Goal: Transaction & Acquisition: Purchase product/service

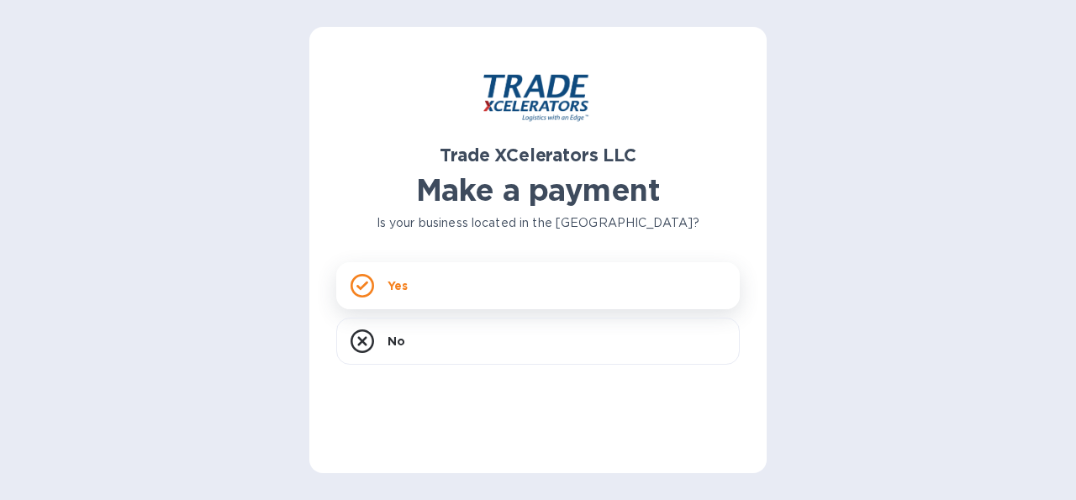
click at [510, 285] on div "Yes" at bounding box center [537, 285] width 403 height 47
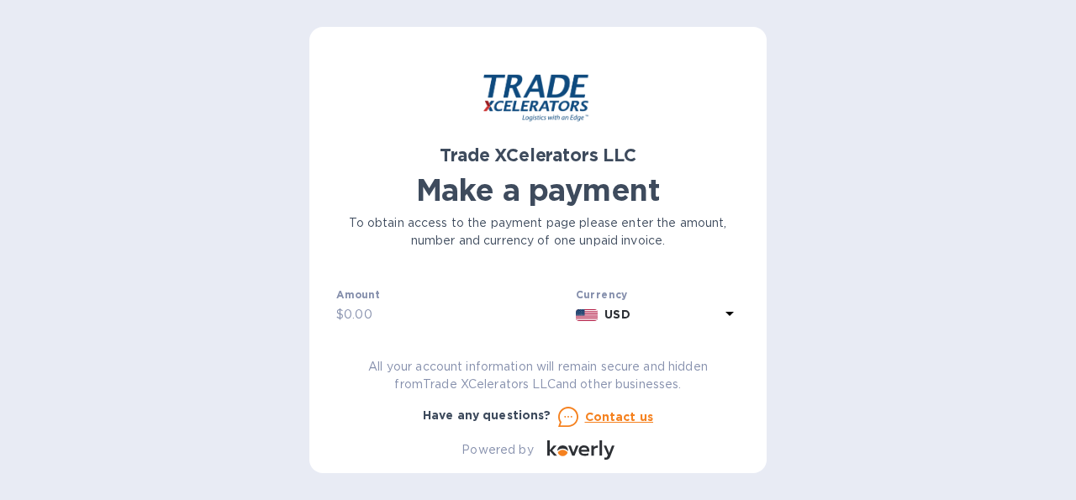
scroll to position [40, 0]
click at [388, 315] on input "text" at bounding box center [456, 314] width 225 height 25
type input "130"
click at [439, 310] on input "text" at bounding box center [545, 305] width 390 height 25
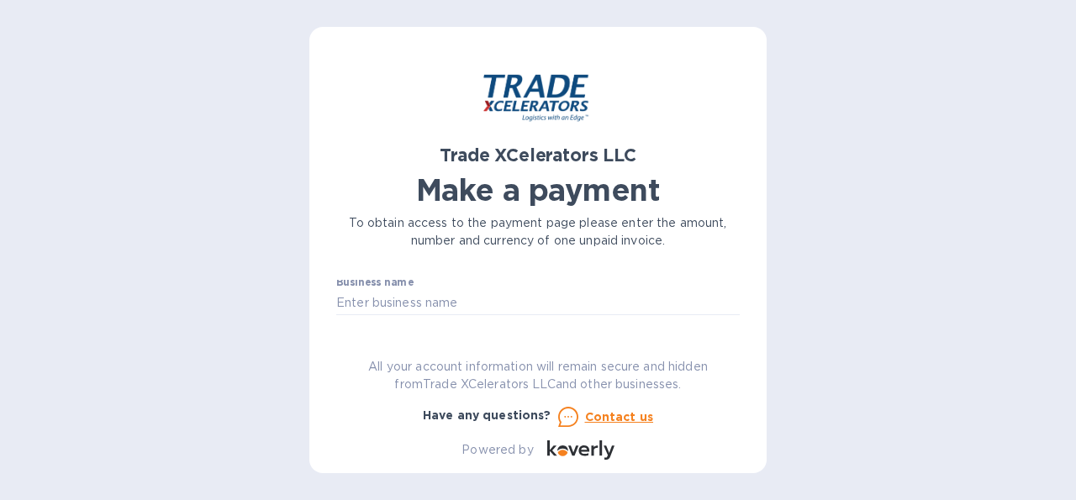
scroll to position [103, 0]
type input "7506549-1"
click at [433, 304] on input "text" at bounding box center [537, 299] width 403 height 25
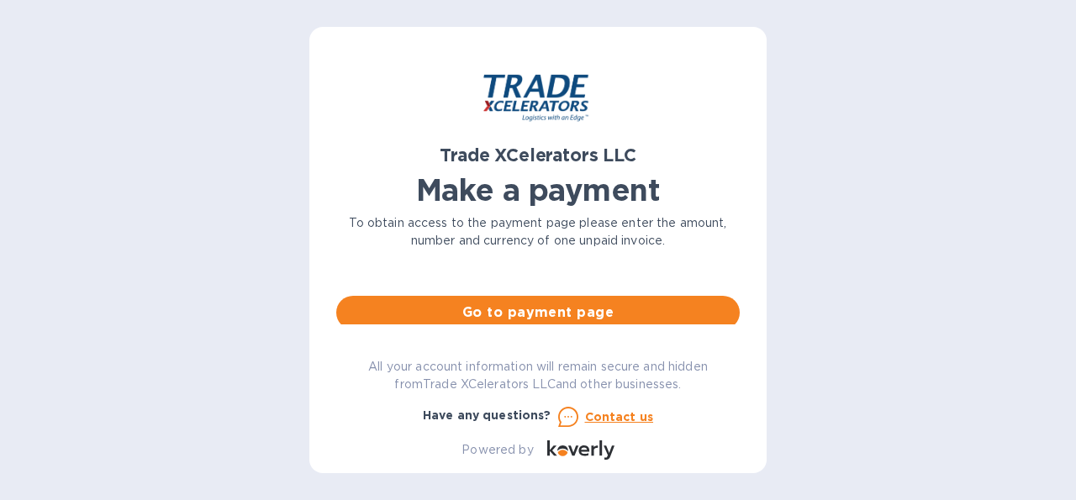
scroll to position [142, 0]
type input "[PERSON_NAME]"
click at [584, 314] on span "Go to payment page" at bounding box center [538, 313] width 377 height 20
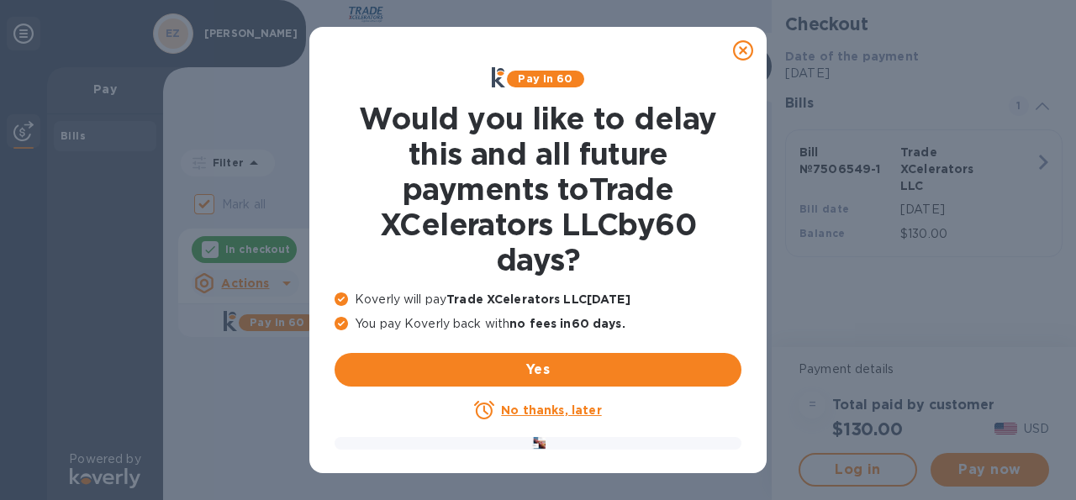
click at [532, 416] on u "No thanks, later" at bounding box center [551, 409] width 100 height 13
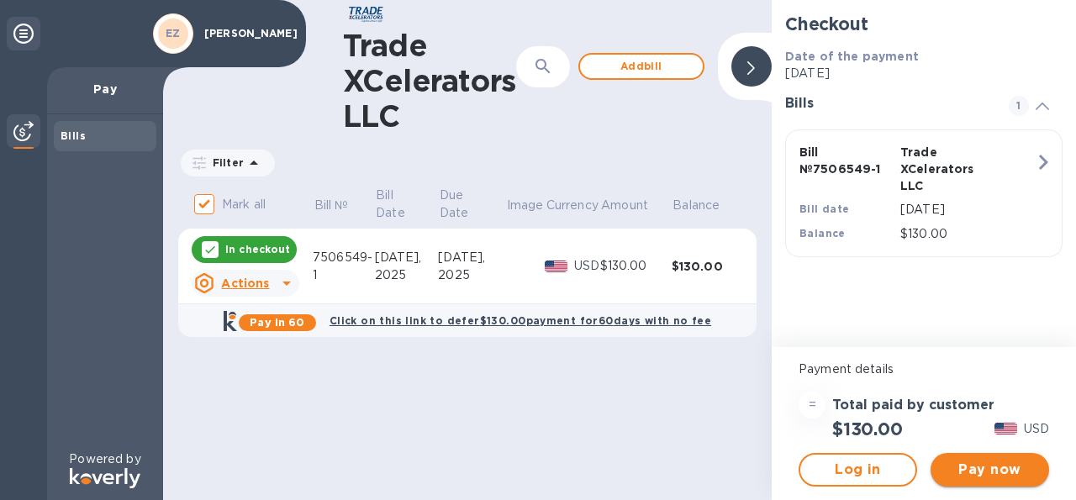
click at [984, 468] on span "Pay now" at bounding box center [990, 470] width 92 height 20
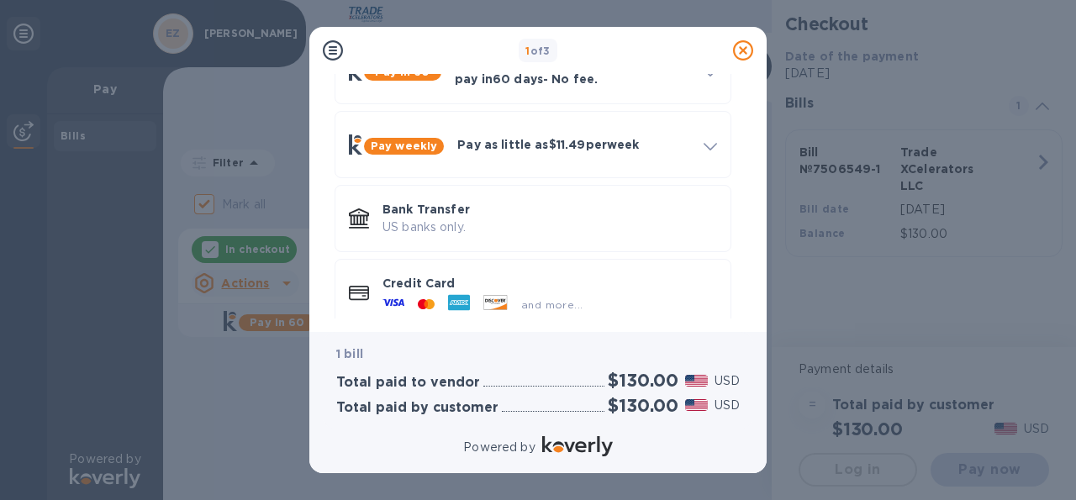
scroll to position [129, 0]
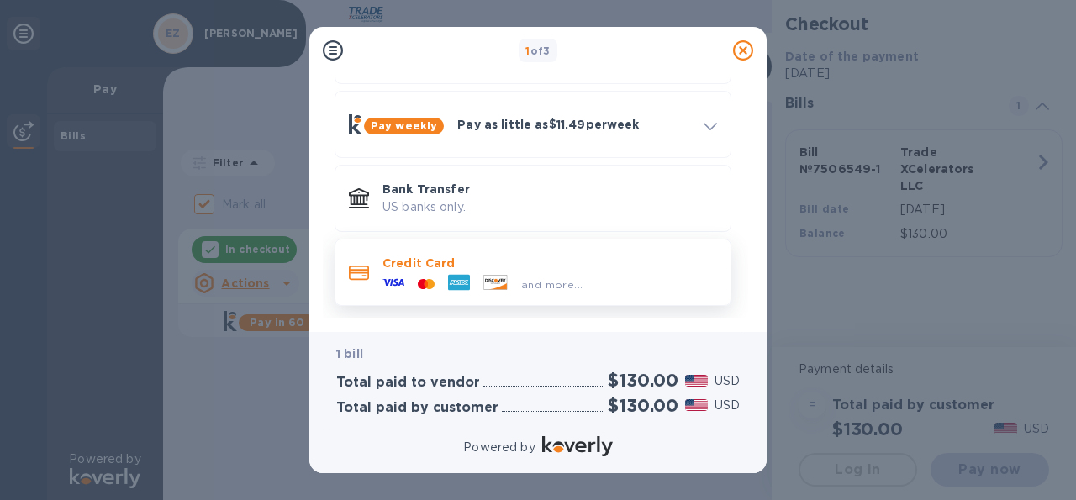
click at [414, 275] on div "and more..." at bounding box center [483, 284] width 214 height 25
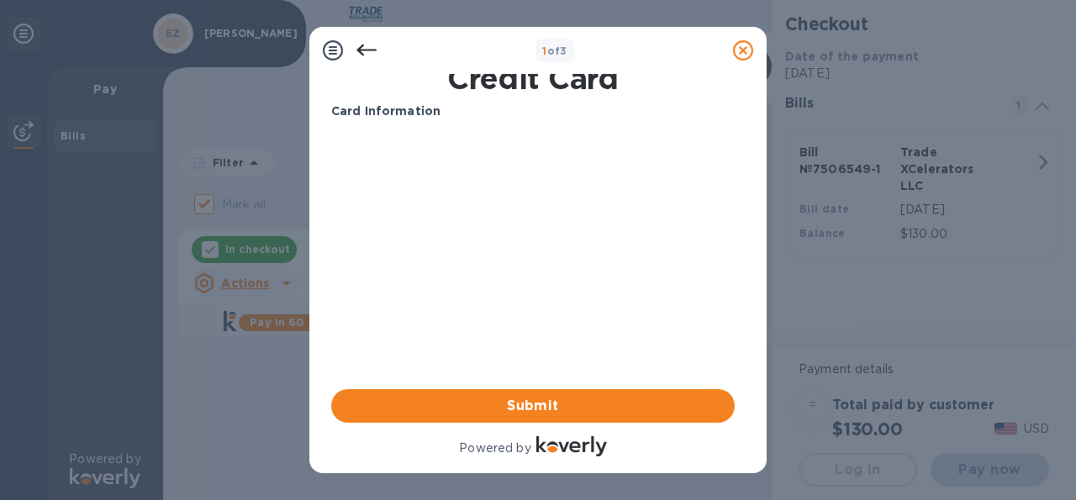
scroll to position [20, 0]
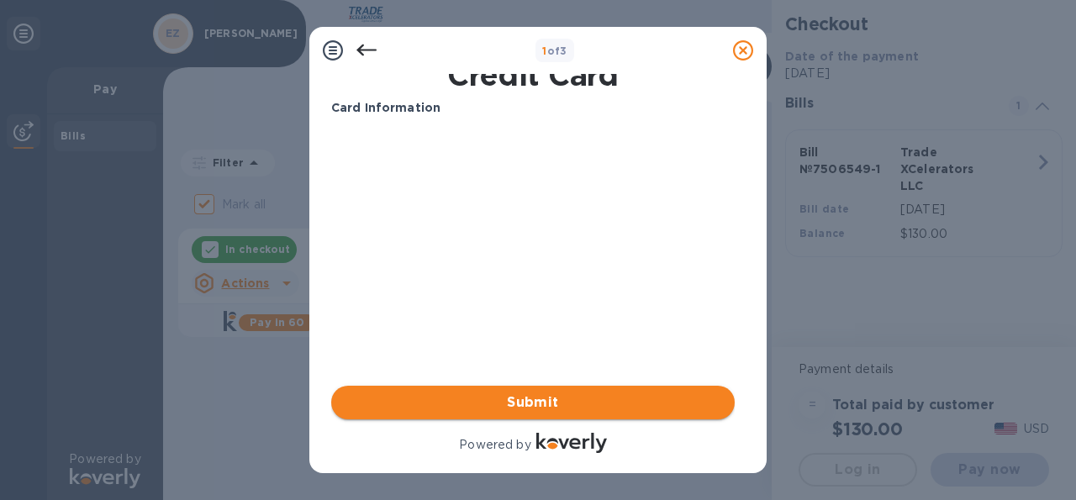
click at [644, 398] on span "Submit" at bounding box center [533, 403] width 377 height 20
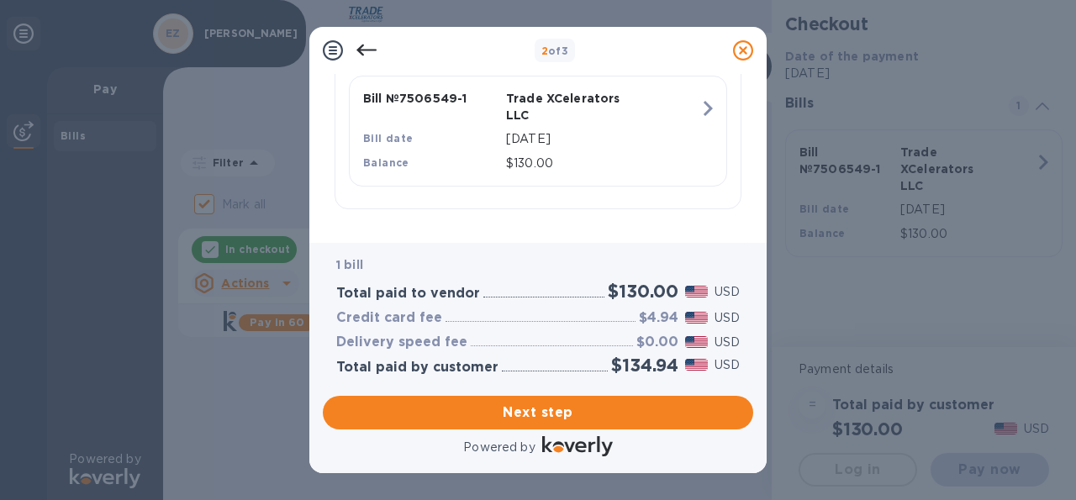
scroll to position [437, 0]
click at [666, 403] on span "Next step" at bounding box center [537, 413] width 403 height 20
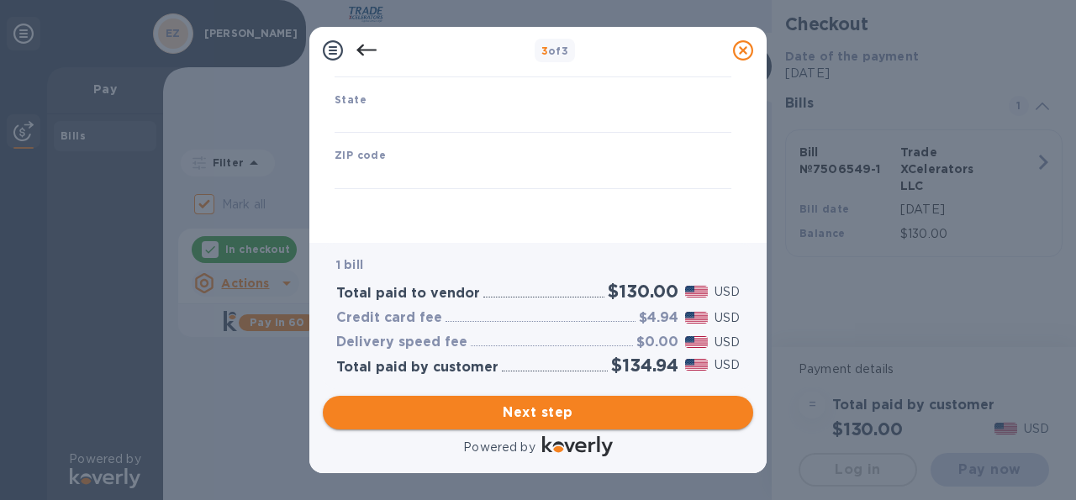
type input "[GEOGRAPHIC_DATA]"
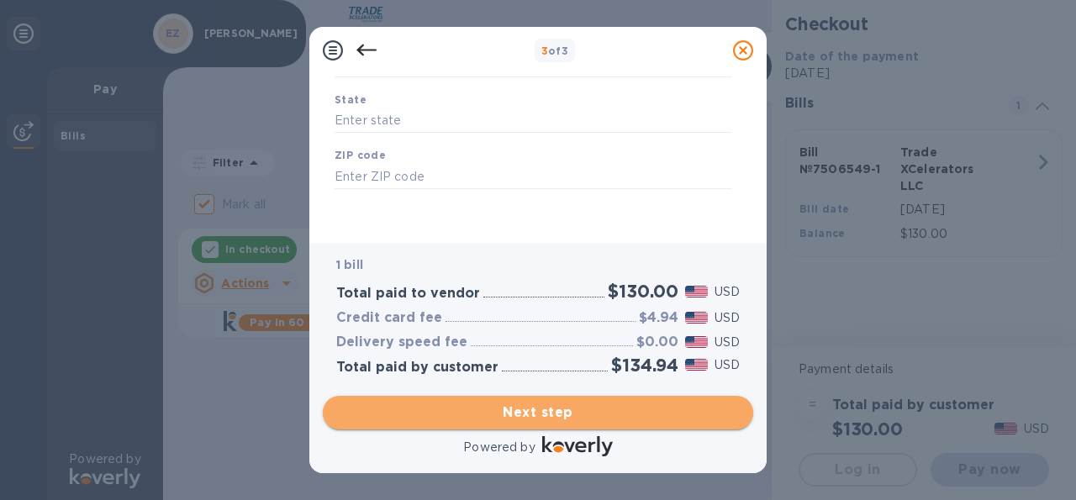
click at [515, 403] on span "Next step" at bounding box center [537, 413] width 403 height 20
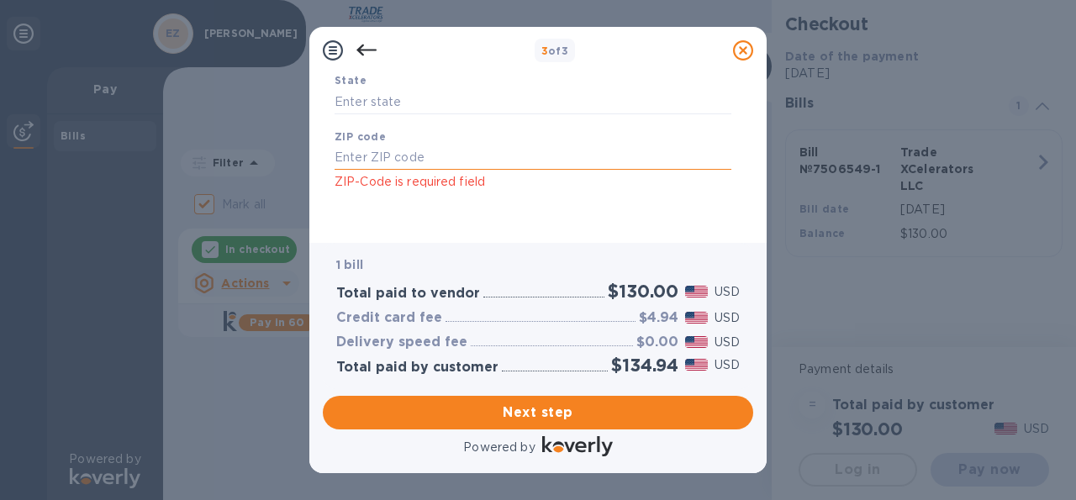
click at [448, 152] on input "text" at bounding box center [533, 157] width 397 height 25
type input "43147"
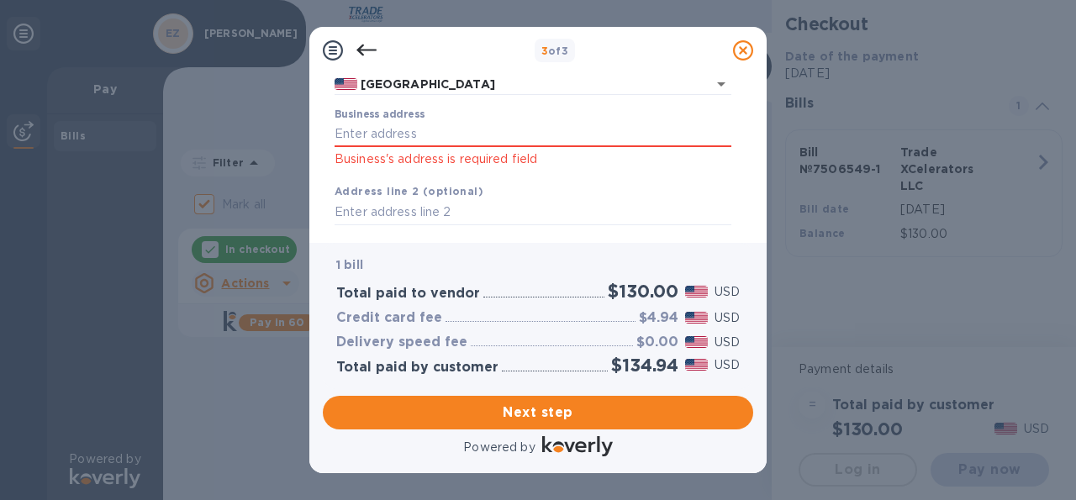
scroll to position [154, 0]
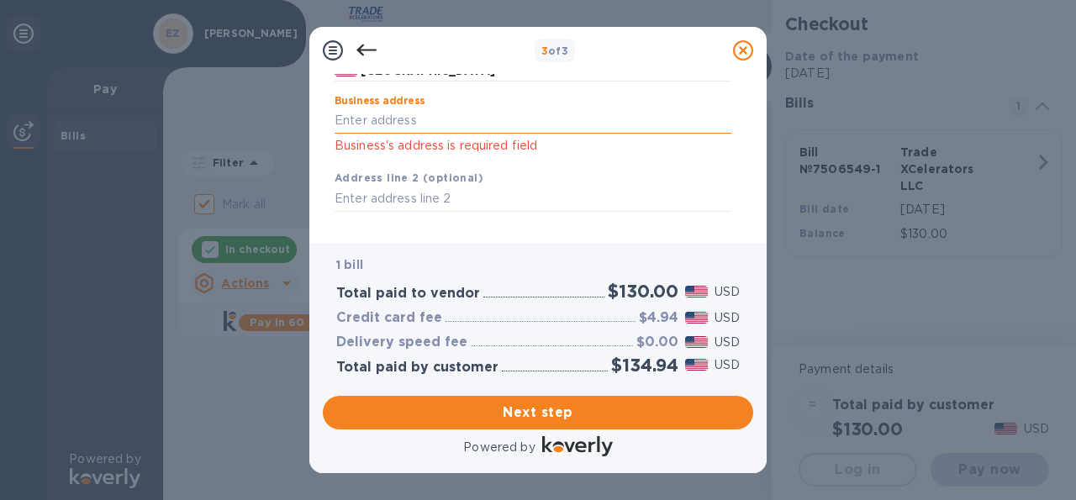
click at [399, 122] on input "Business address" at bounding box center [533, 120] width 397 height 25
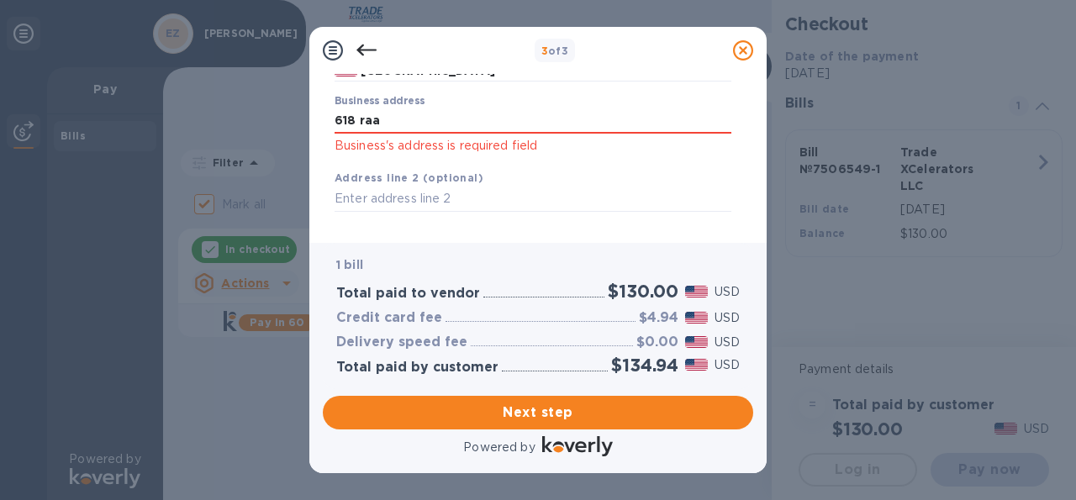
type input "[STREET_ADDRESS][PERSON_NAME]"
type input "Pickerington"
type input "OH"
click at [472, 197] on input "text" at bounding box center [533, 199] width 397 height 25
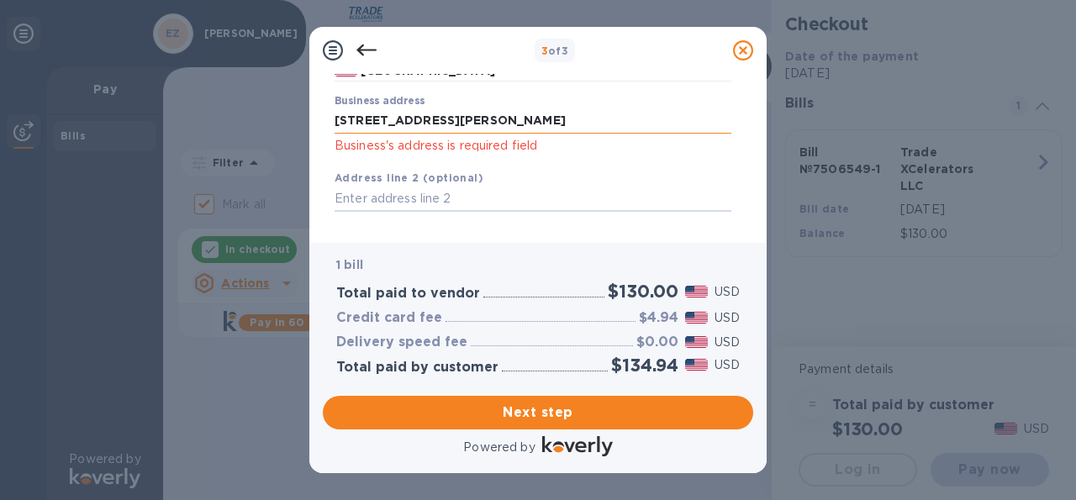
click at [462, 120] on input "[STREET_ADDRESS][PERSON_NAME]" at bounding box center [533, 120] width 397 height 25
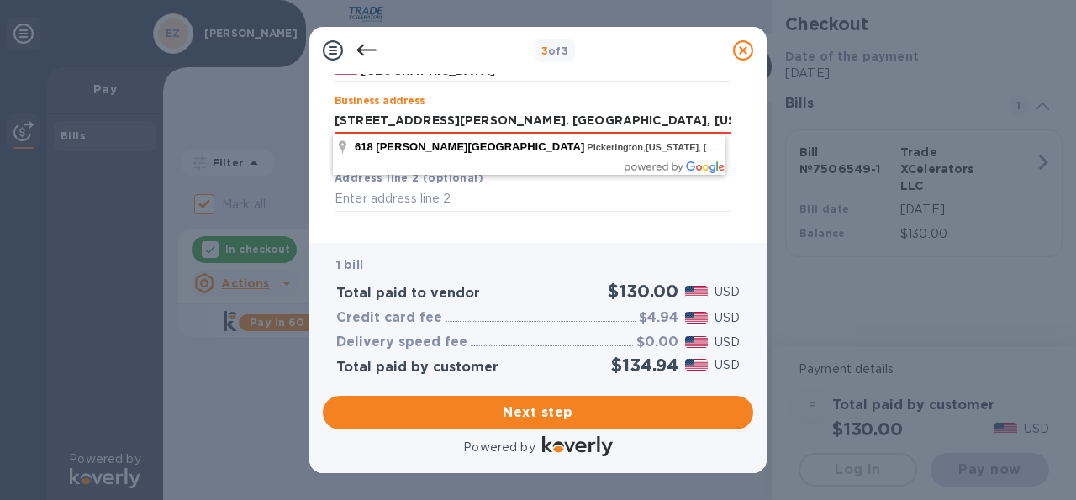
click at [433, 240] on div "1 bill Total paid to vendor $130.00 USD Credit card fee $4.94 USD Delivery spee…" at bounding box center [537, 316] width 437 height 152
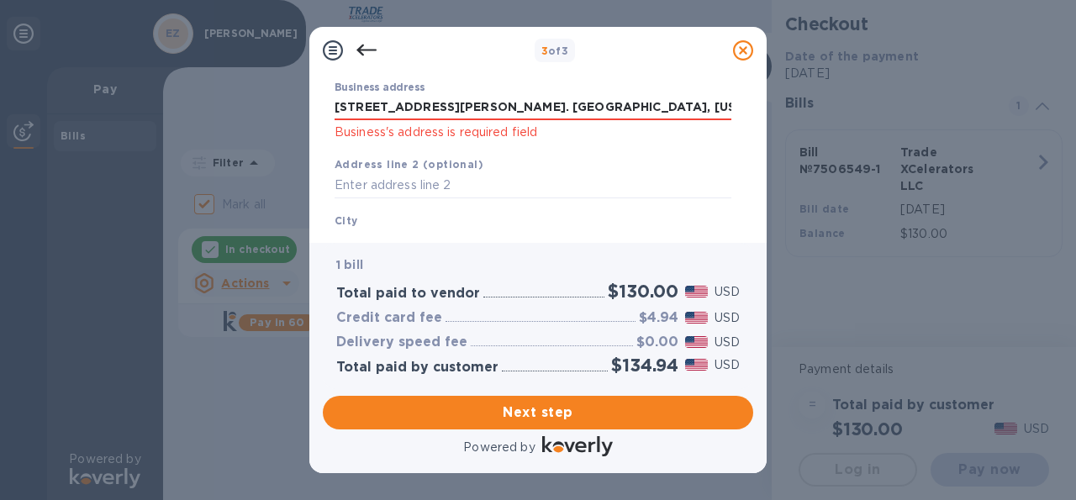
scroll to position [165, 0]
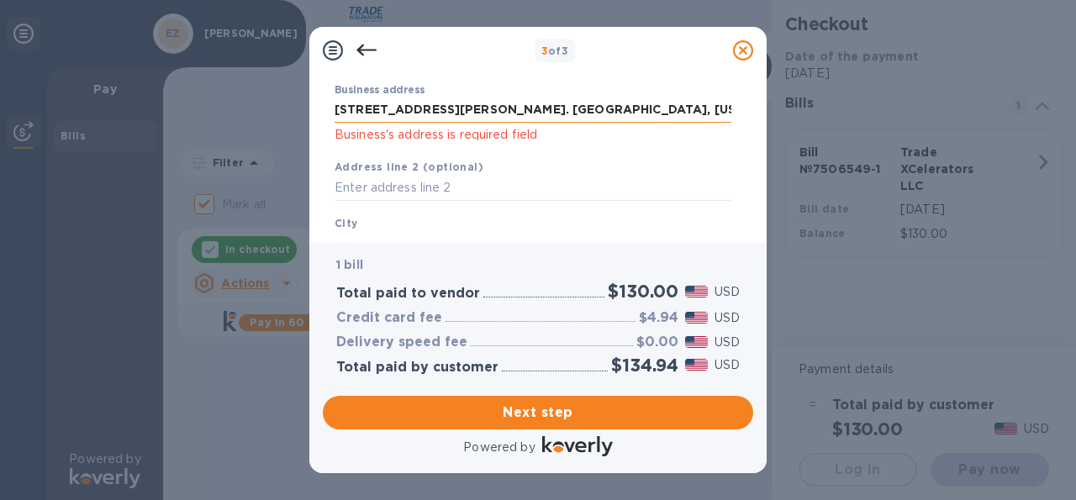
click at [598, 105] on input "[STREET_ADDRESS][PERSON_NAME]. [GEOGRAPHIC_DATA], [US_STATE]" at bounding box center [533, 110] width 397 height 25
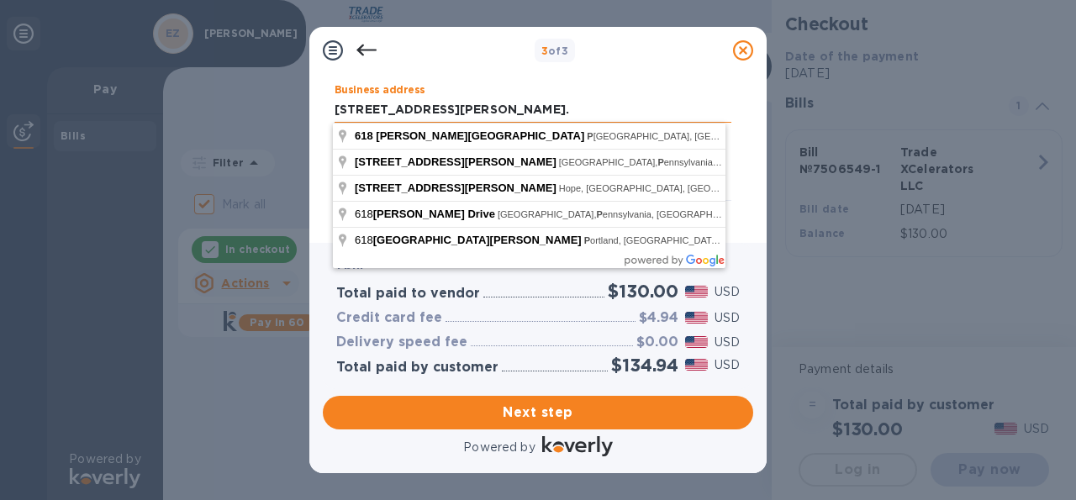
type input "[STREET_ADDRESS][PERSON_NAME]."
click at [665, 98] on input "[STREET_ADDRESS][PERSON_NAME]." at bounding box center [533, 110] width 397 height 25
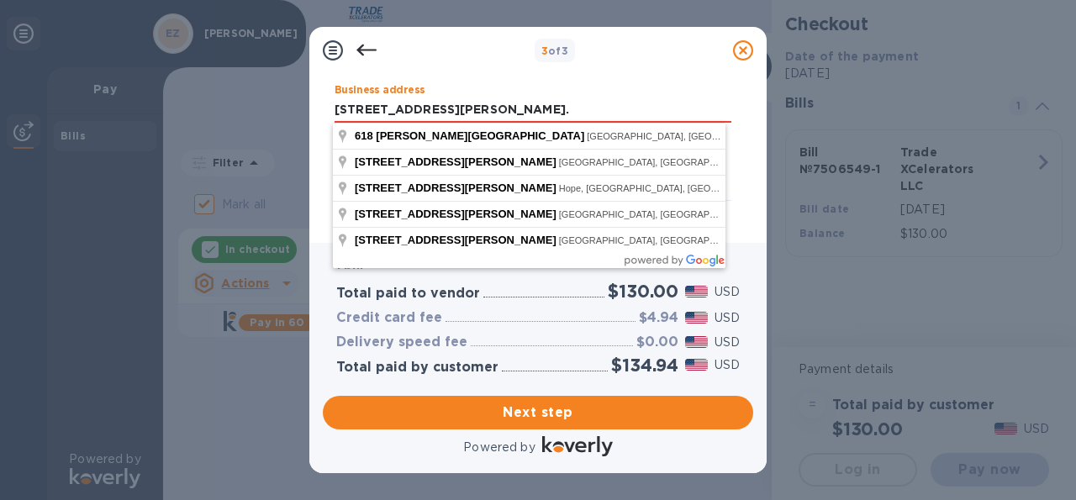
click at [749, 243] on div "1 bill Total paid to vendor $130.00 USD Credit card fee $4.94 USD Delivery spee…" at bounding box center [538, 315] width 430 height 145
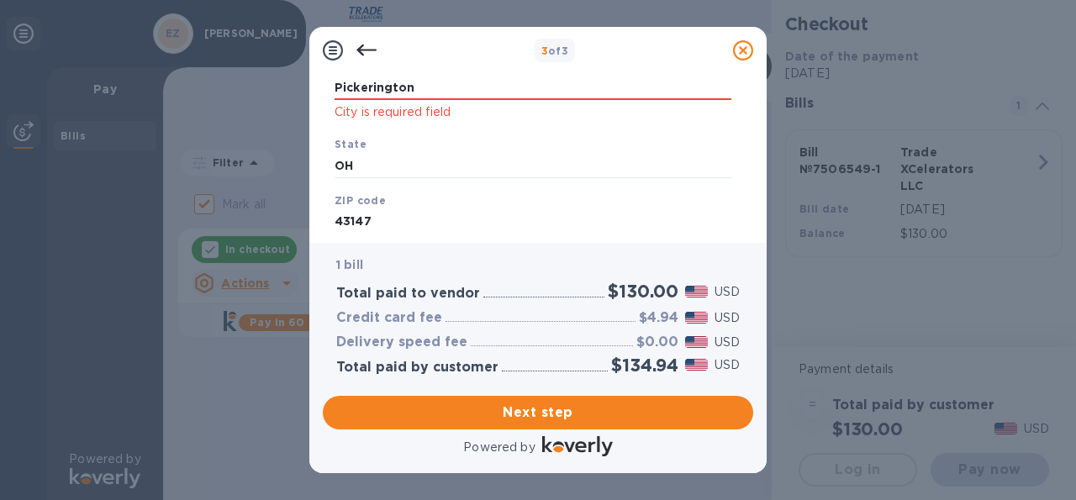
scroll to position [407, 0]
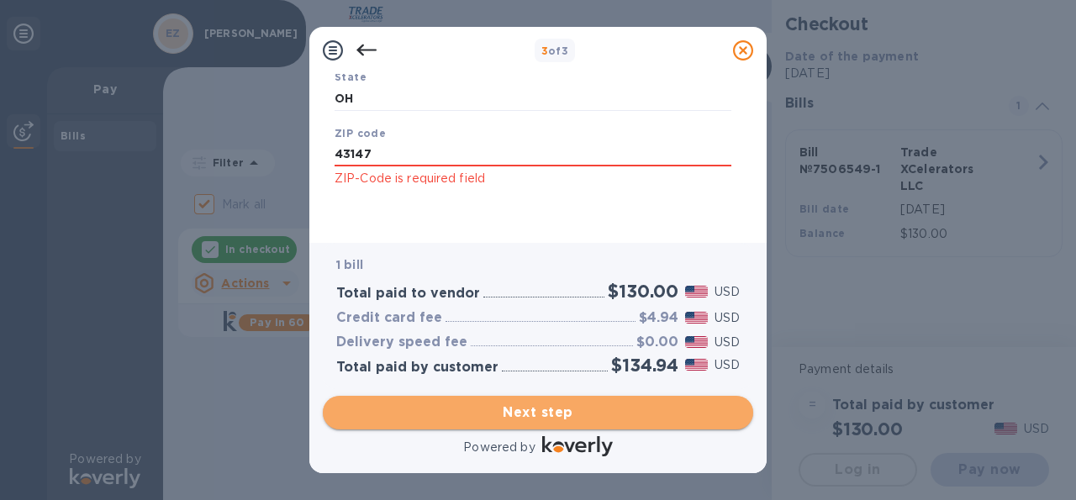
click at [551, 403] on span "Next step" at bounding box center [537, 413] width 403 height 20
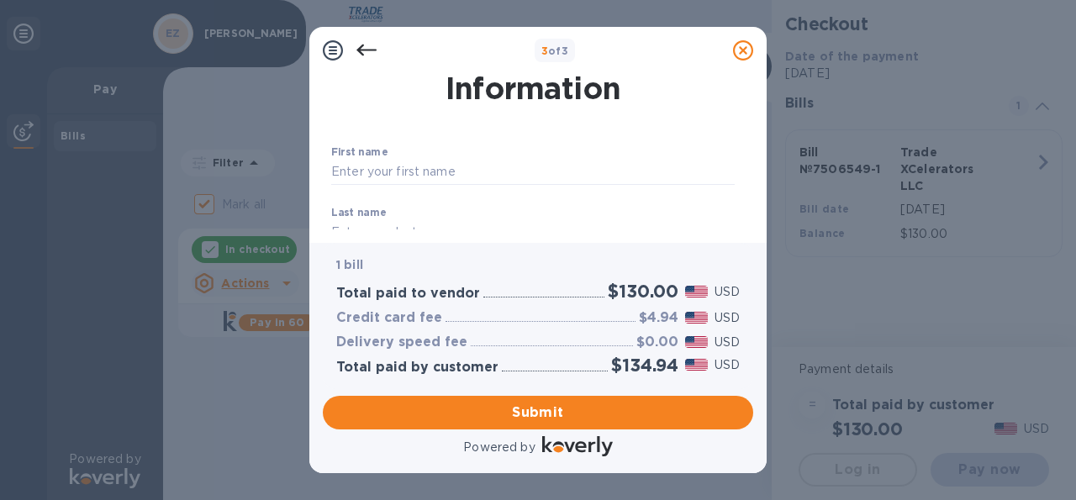
scroll to position [0, 0]
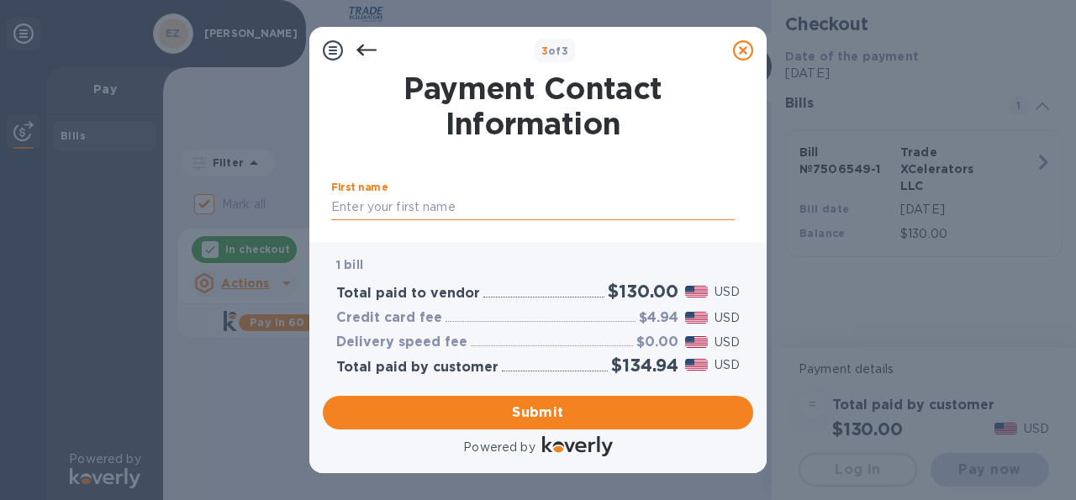
click at [437, 208] on input "text" at bounding box center [532, 207] width 403 height 25
type input "[PERSON_NAME]"
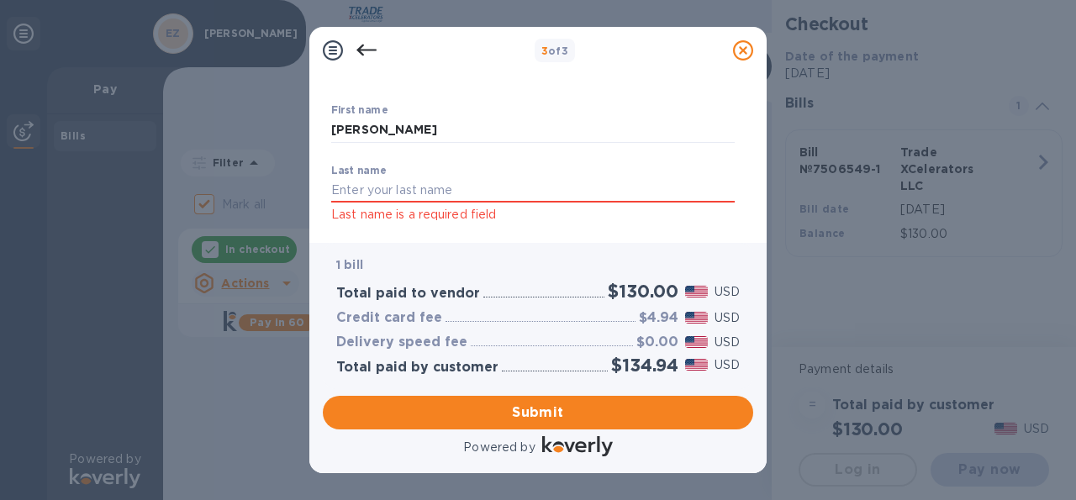
scroll to position [79, 0]
click at [576, 181] on input "text" at bounding box center [532, 189] width 403 height 25
type input "Zinanibe"
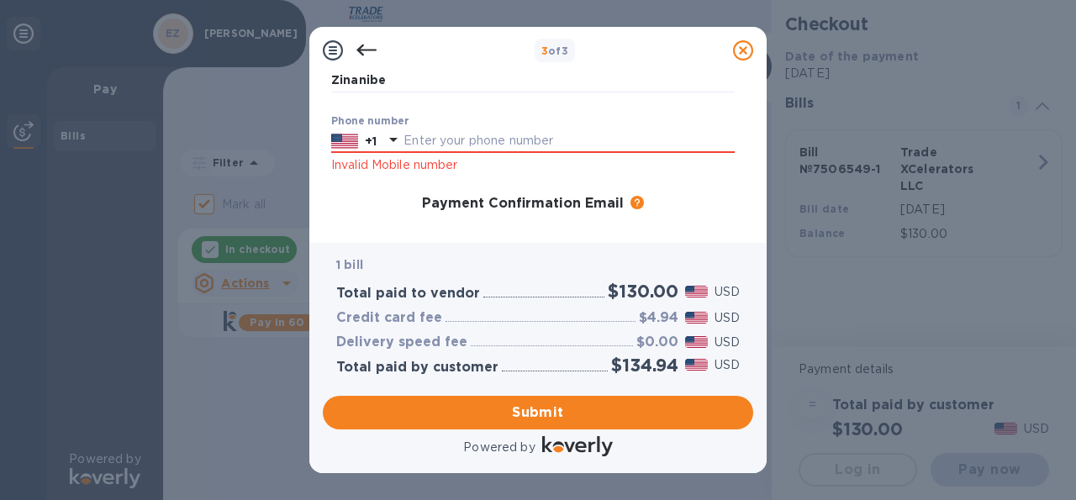
scroll to position [197, 0]
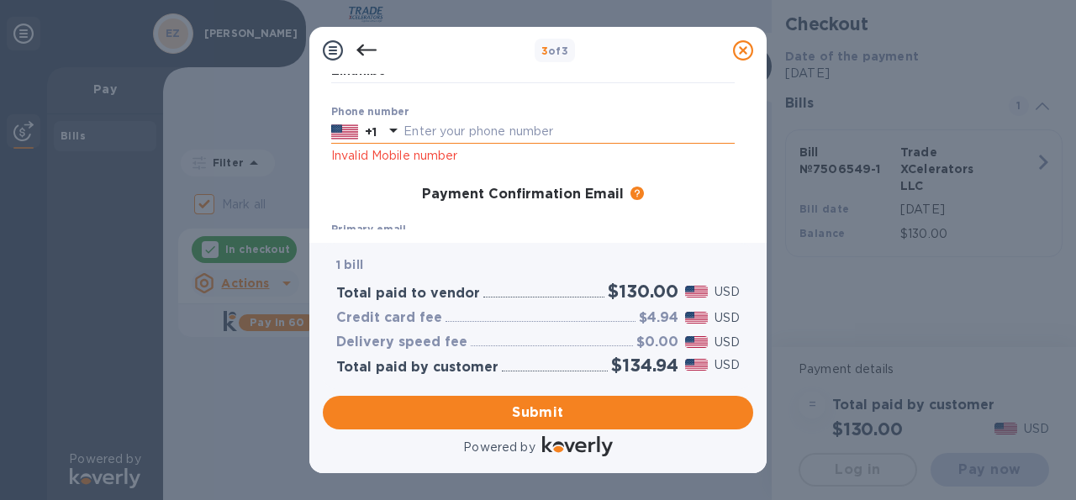
click at [498, 131] on input "text" at bounding box center [568, 131] width 331 height 25
type input "6145898671"
click at [468, 217] on div "Primary email Email is required" at bounding box center [532, 254] width 417 height 74
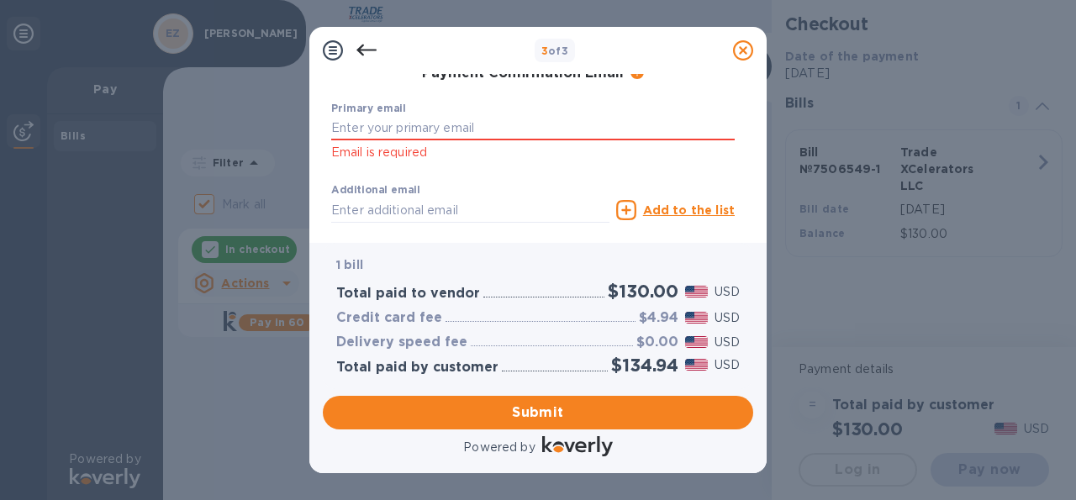
scroll to position [321, 0]
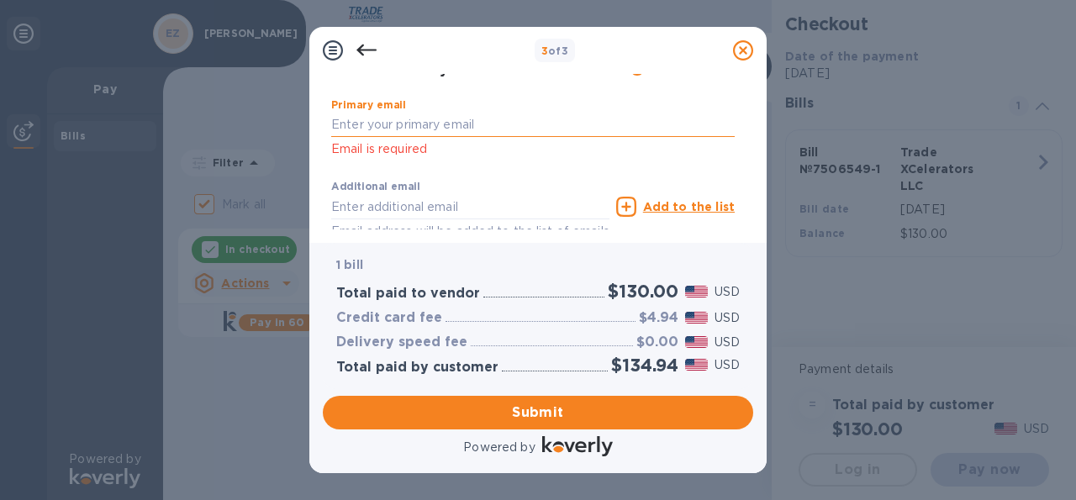
click at [517, 120] on input "text" at bounding box center [532, 125] width 403 height 25
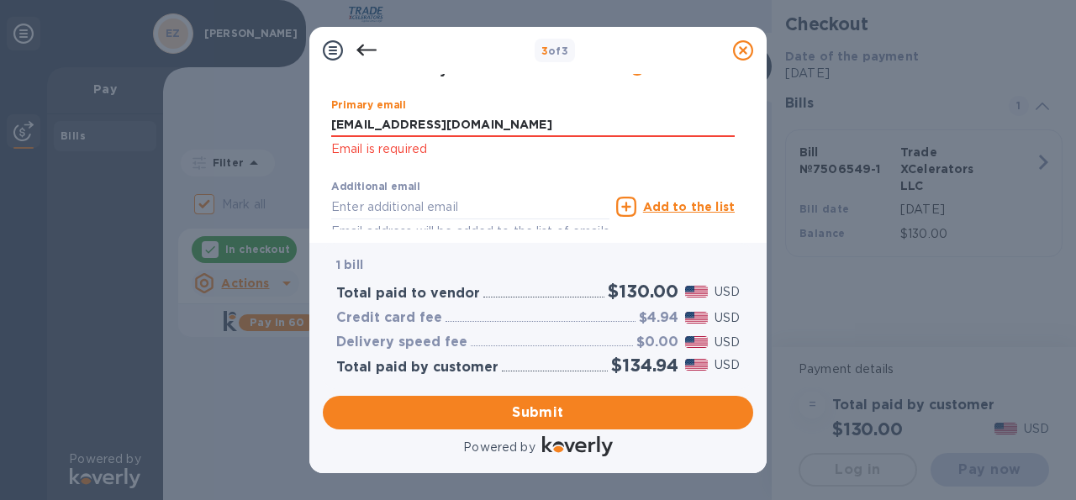
type input "[EMAIL_ADDRESS][DOMAIN_NAME]"
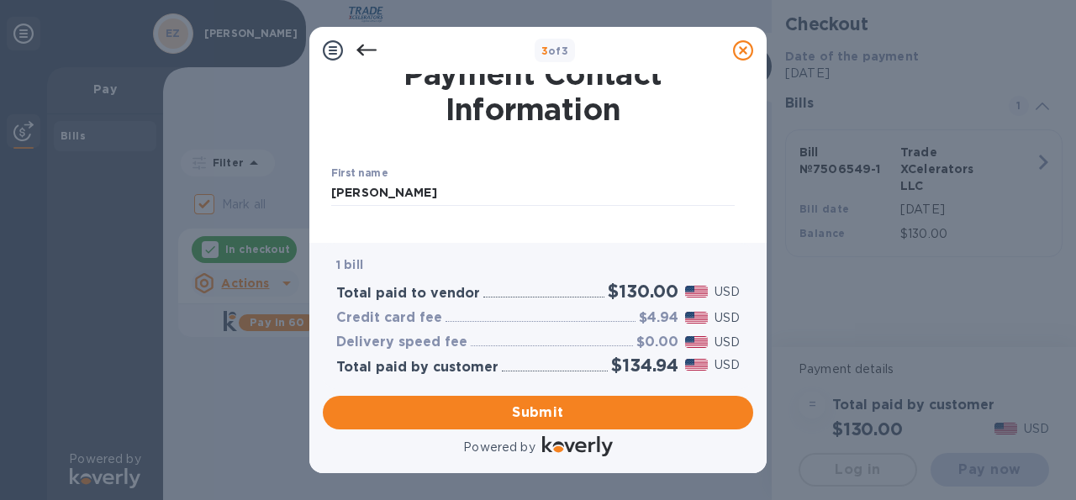
scroll to position [0, 0]
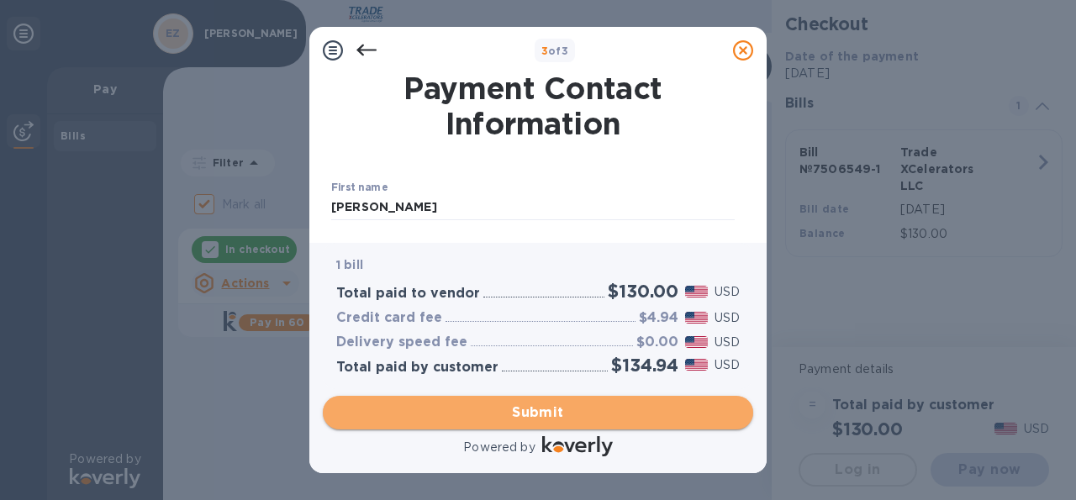
click at [527, 414] on span "Submit" at bounding box center [537, 413] width 403 height 20
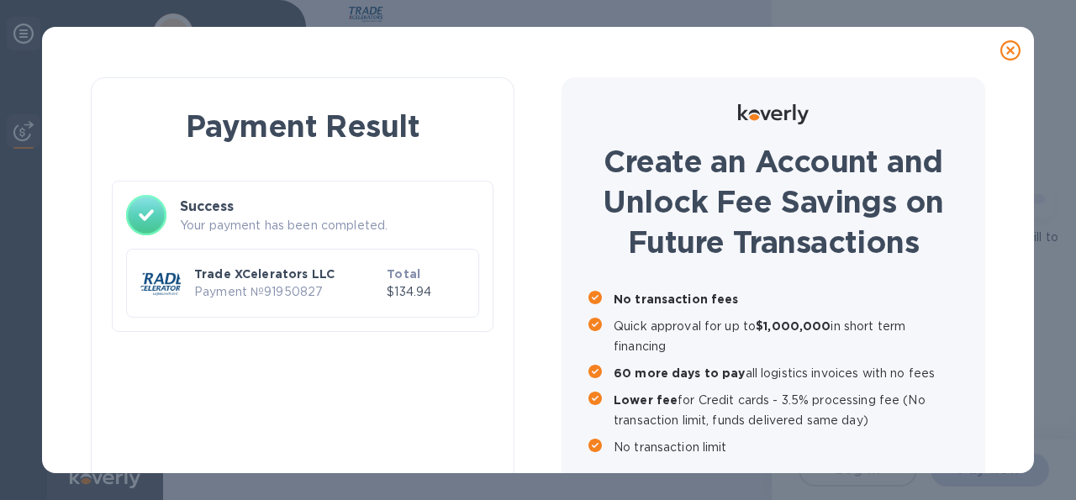
checkbox input "false"
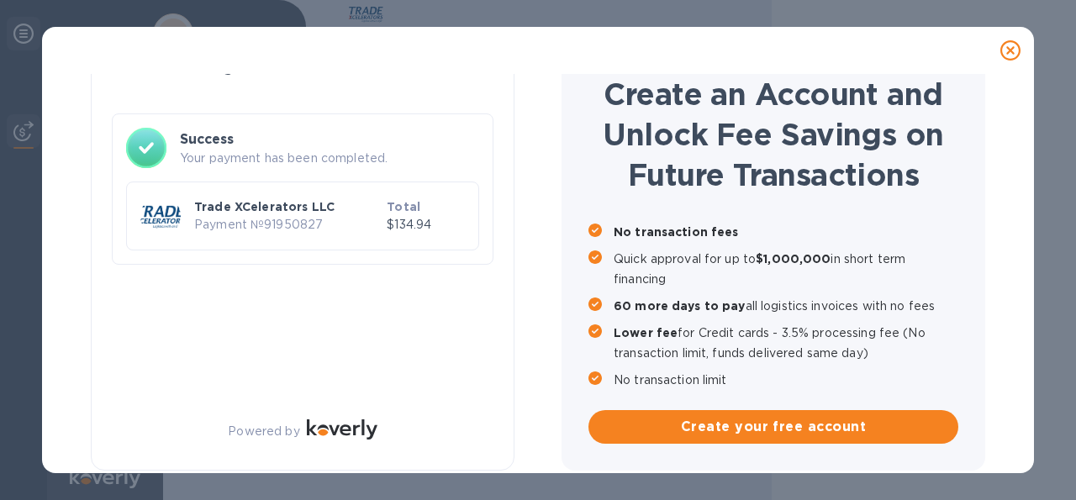
click at [1008, 50] on icon at bounding box center [1010, 50] width 20 height 20
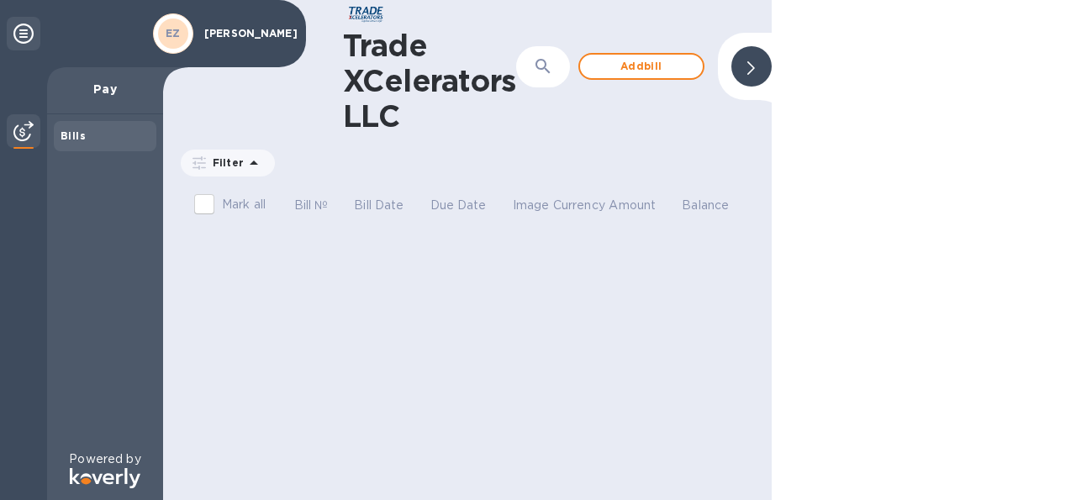
click at [24, 31] on icon at bounding box center [23, 34] width 20 height 20
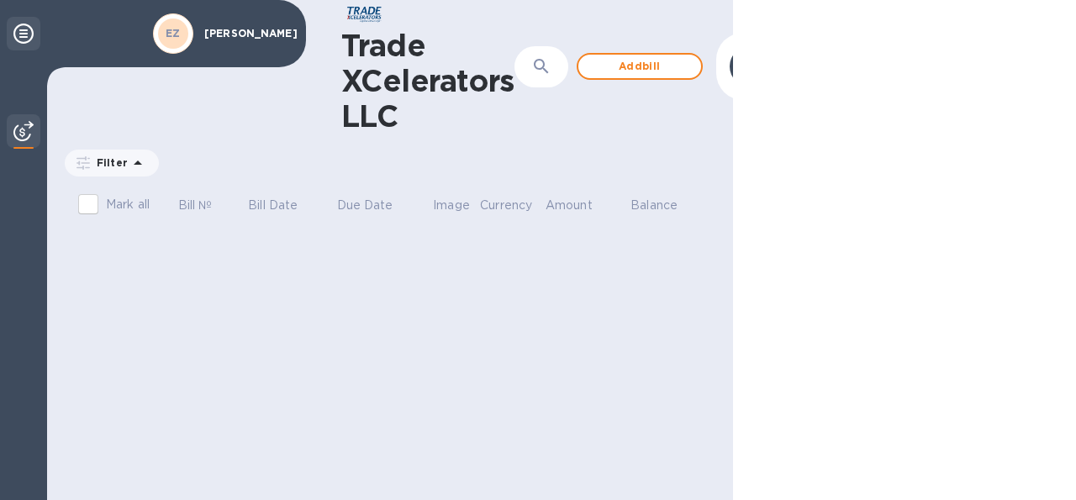
click at [16, 38] on icon at bounding box center [23, 34] width 20 height 20
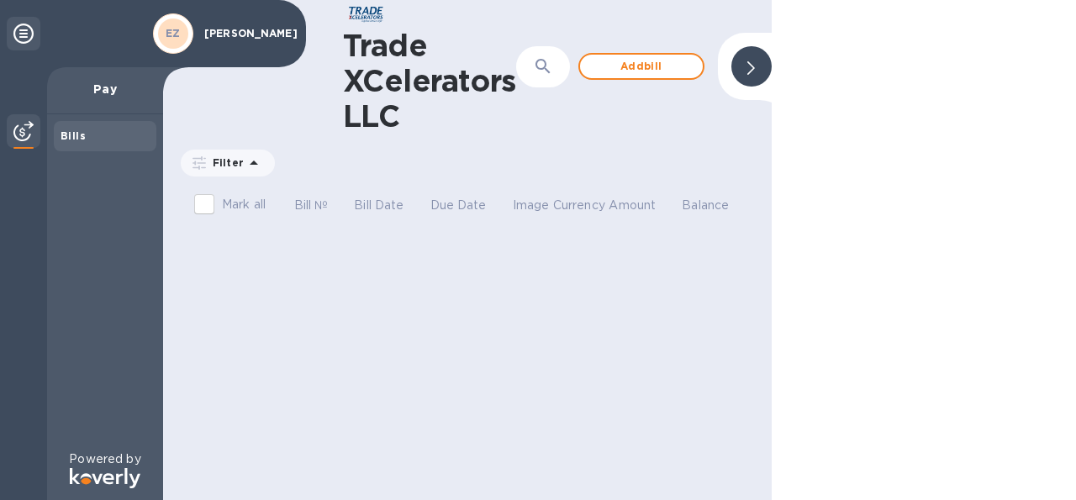
click at [762, 66] on div at bounding box center [751, 66] width 40 height 40
